Goal: Information Seeking & Learning: Learn about a topic

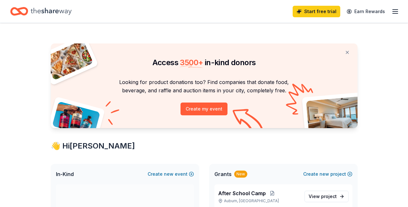
click at [392, 10] on icon "button" at bounding box center [396, 12] width 8 height 8
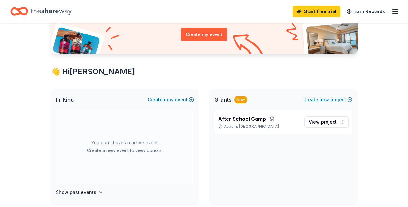
scroll to position [98, 0]
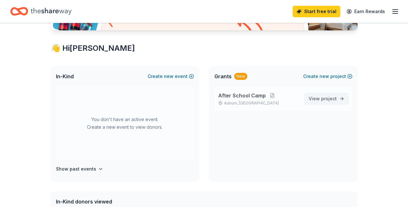
click at [324, 98] on span "project" at bounding box center [329, 98] width 16 height 5
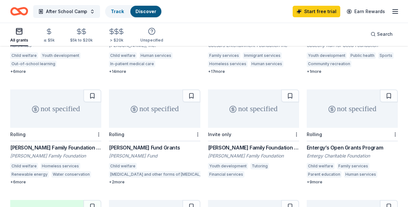
scroll to position [359, 0]
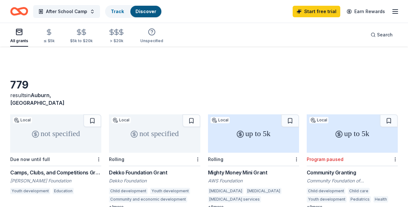
scroll to position [33, 0]
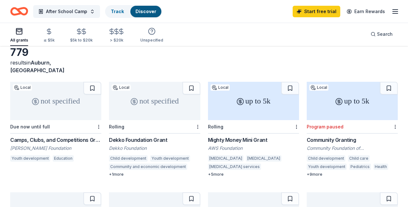
click at [208, 172] on div "+ 5 more" at bounding box center [253, 174] width 91 height 5
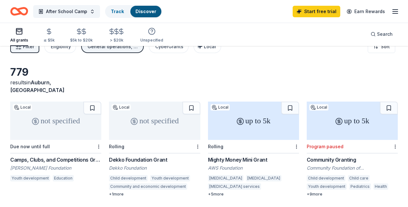
scroll to position [0, 0]
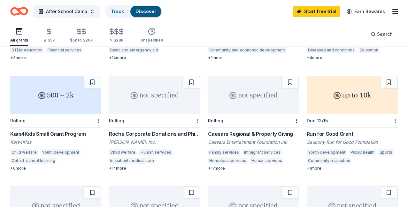
scroll to position [228, 0]
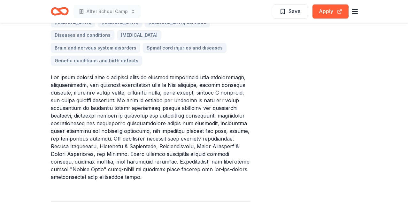
scroll to position [163, 0]
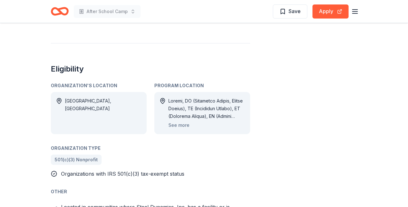
scroll to position [359, 0]
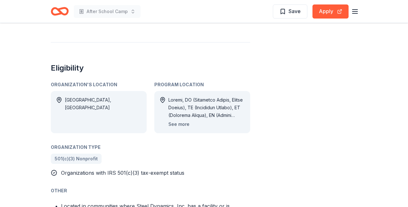
click at [182, 124] on button "See more" at bounding box center [178, 125] width 21 height 8
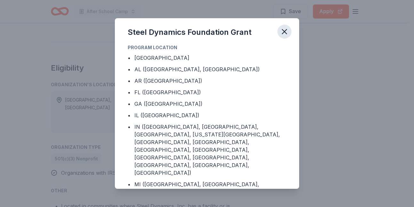
click at [285, 30] on icon "button" at bounding box center [284, 31] width 4 height 4
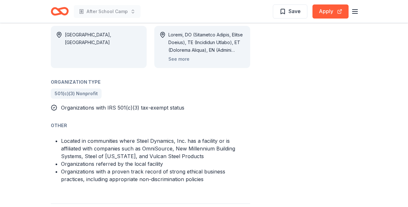
scroll to position [293, 0]
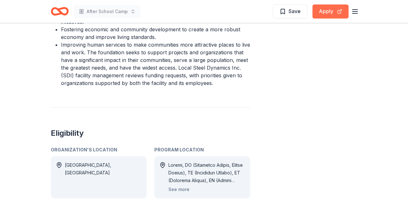
click at [325, 11] on button "Apply" at bounding box center [331, 11] width 36 height 14
click at [166, 87] on div "Steel Dynamics Foundation Grant From Steel Dynamics Foundation The mission of t…" at bounding box center [150, 93] width 199 height 703
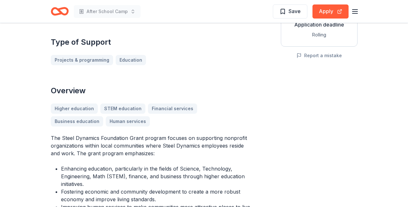
scroll to position [130, 0]
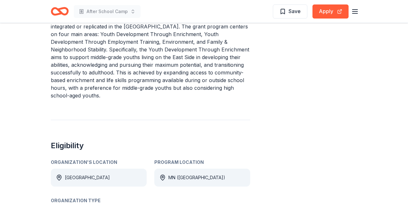
scroll to position [261, 0]
